Goal: Task Accomplishment & Management: Use online tool/utility

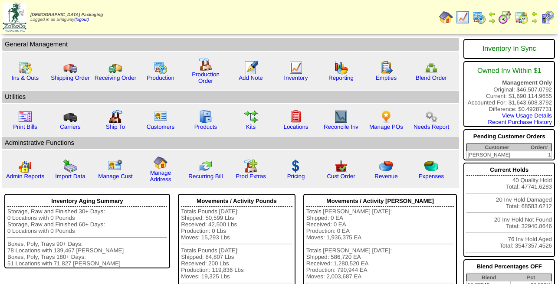
click at [479, 17] on img at bounding box center [479, 17] width 14 height 14
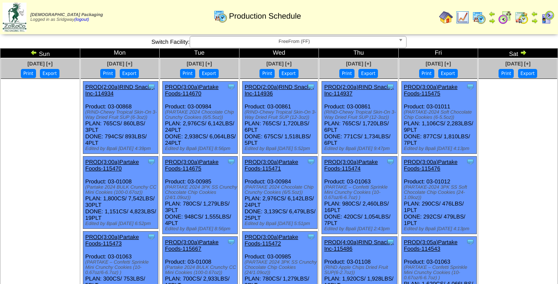
click at [525, 52] on img at bounding box center [523, 52] width 7 height 7
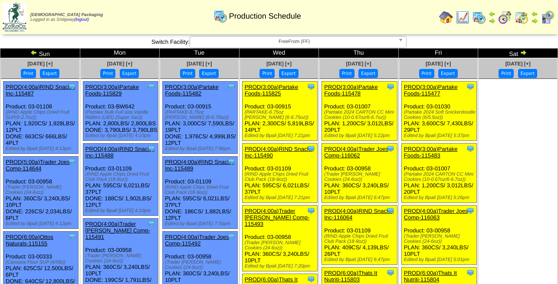
click at [402, 41] on b at bounding box center [402, 41] width 8 height 11
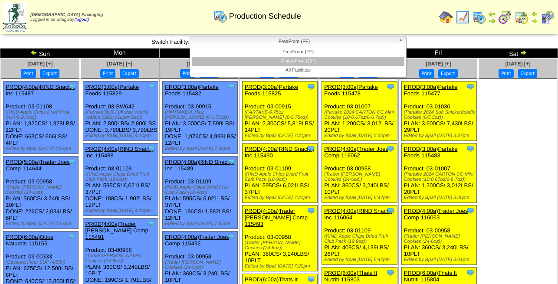
click at [311, 62] on li "GlutenFree (GF)" at bounding box center [298, 61] width 213 height 9
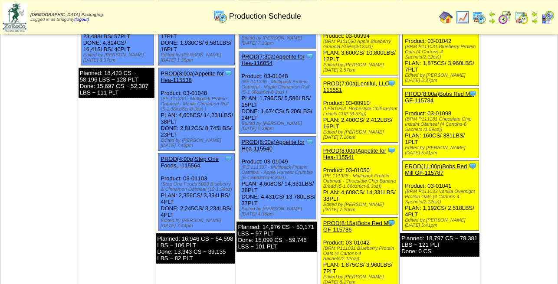
scroll to position [354, 0]
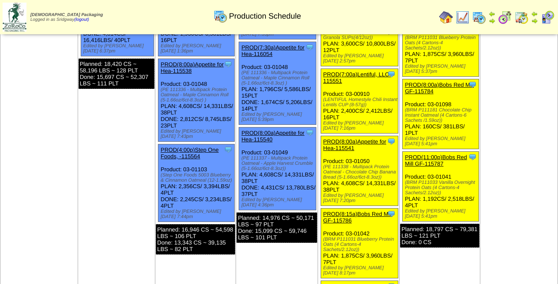
click at [452, 82] on link "PROD(8:00a)Bobs Red Mill GF-115784" at bounding box center [439, 88] width 69 height 13
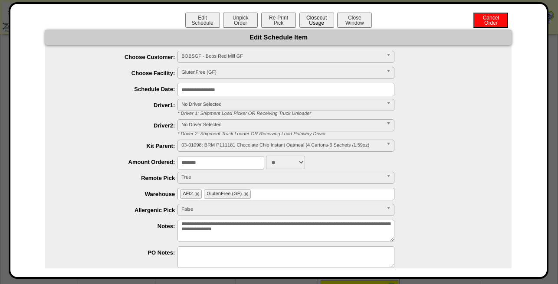
click at [321, 20] on button "Closeout Usage" at bounding box center [316, 20] width 35 height 15
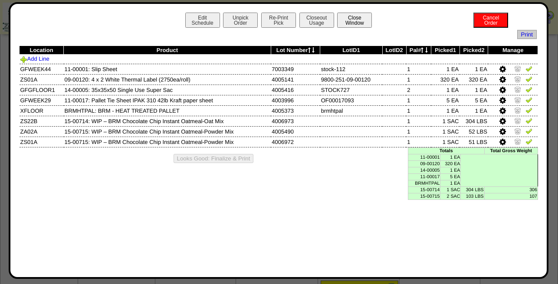
click at [349, 22] on button "Close Window" at bounding box center [354, 20] width 35 height 15
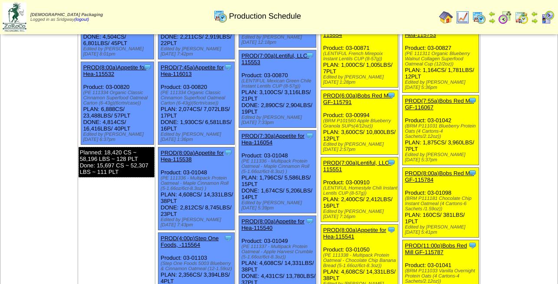
scroll to position [310, 0]
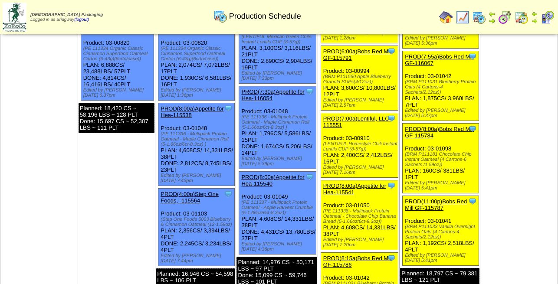
drag, startPoint x: 449, startPoint y: 131, endPoint x: 427, endPoint y: 129, distance: 22.6
click at [427, 129] on div "Clone Item PROD(8:00a)Bobs Red Mill GF-115784 Bobs Red Mill GF ScheduleID: 1157…" at bounding box center [441, 159] width 76 height 70
copy div "03-01098"
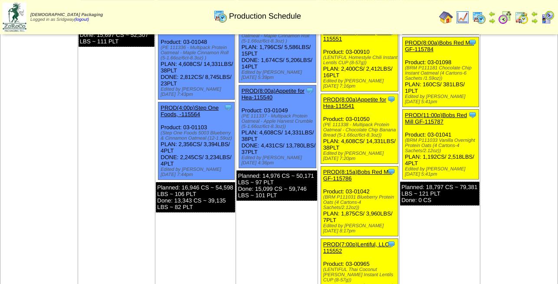
scroll to position [398, 0]
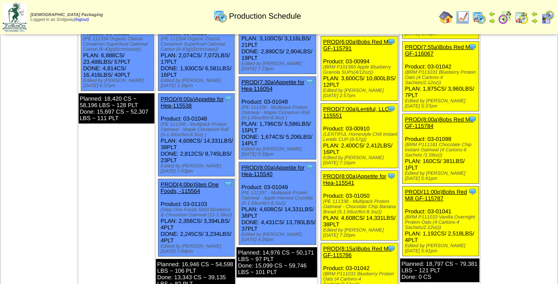
scroll to position [310, 0]
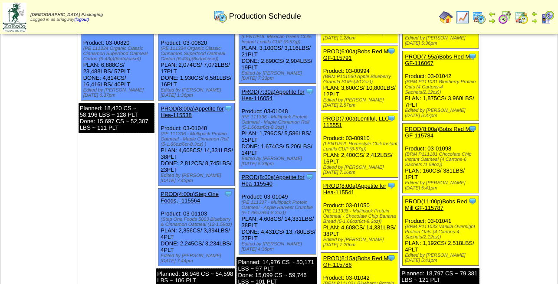
click at [449, 126] on link "PROD(8:00a)Bobs Red Mill GF-115784" at bounding box center [439, 132] width 69 height 13
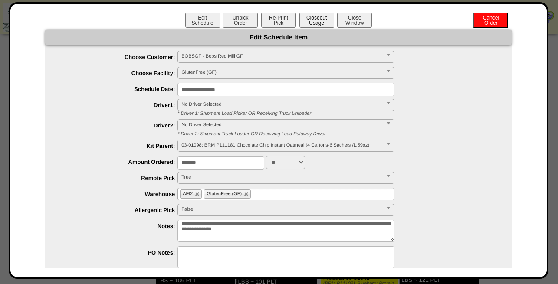
click at [314, 20] on button "Closeout Usage" at bounding box center [316, 20] width 35 height 15
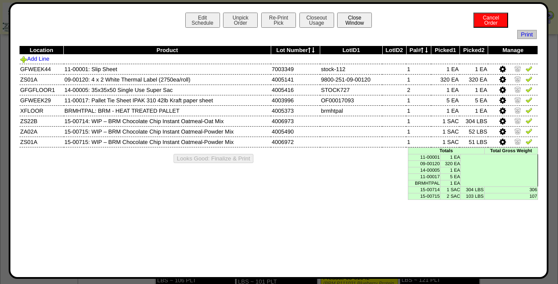
click at [361, 20] on button "Close Window" at bounding box center [354, 20] width 35 height 15
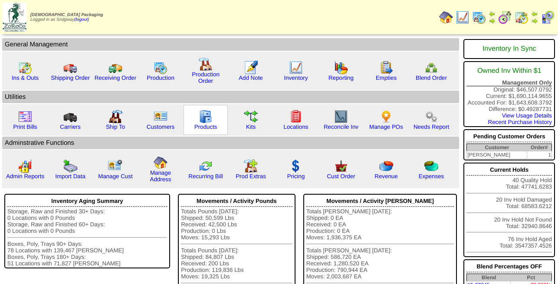
click at [203, 124] on img at bounding box center [206, 117] width 14 height 14
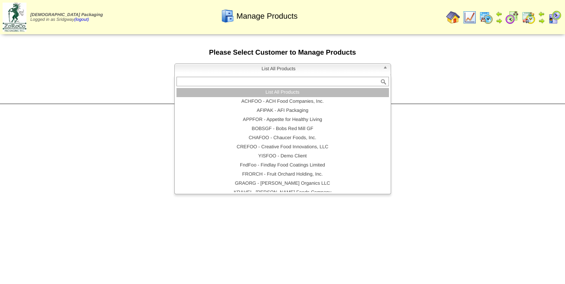
click at [312, 72] on span "List All Products" at bounding box center [278, 69] width 201 height 10
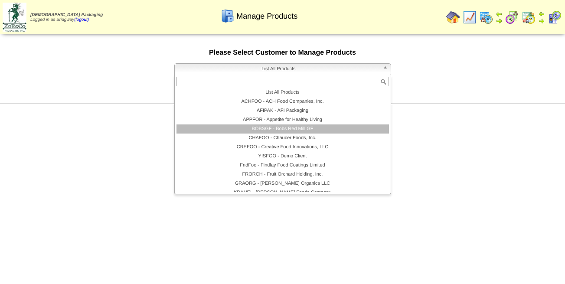
click at [297, 129] on li "BOBSGF - Bobs Red Mill GF" at bounding box center [283, 129] width 213 height 9
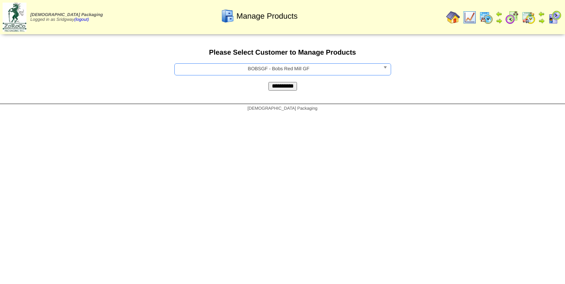
click at [288, 88] on input "**********" at bounding box center [283, 86] width 29 height 9
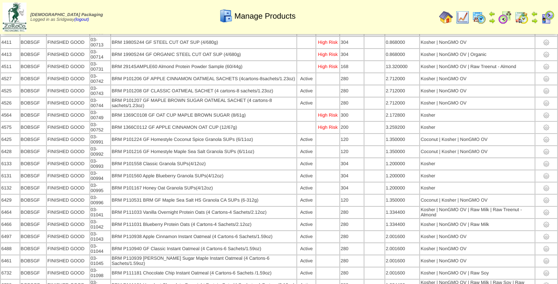
scroll to position [620, 0]
